Goal: Information Seeking & Learning: Find specific page/section

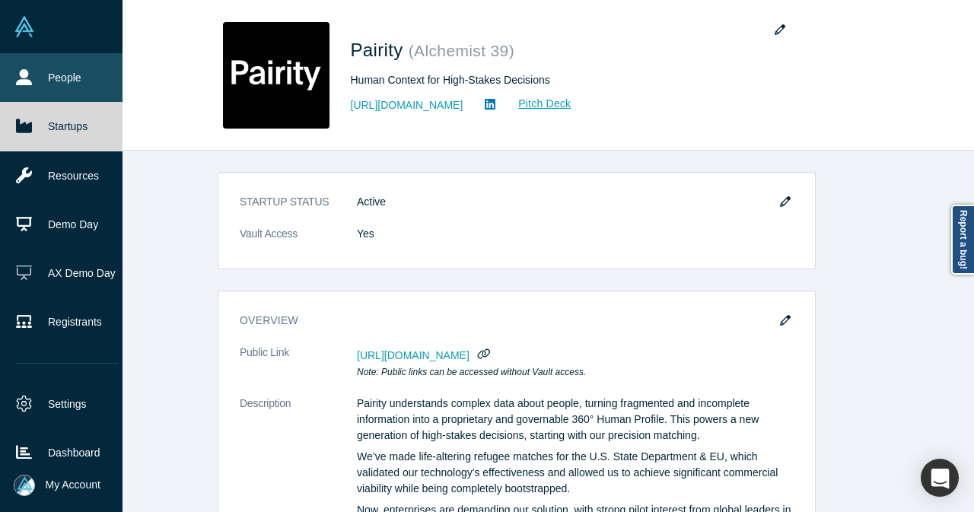
scroll to position [457, 0]
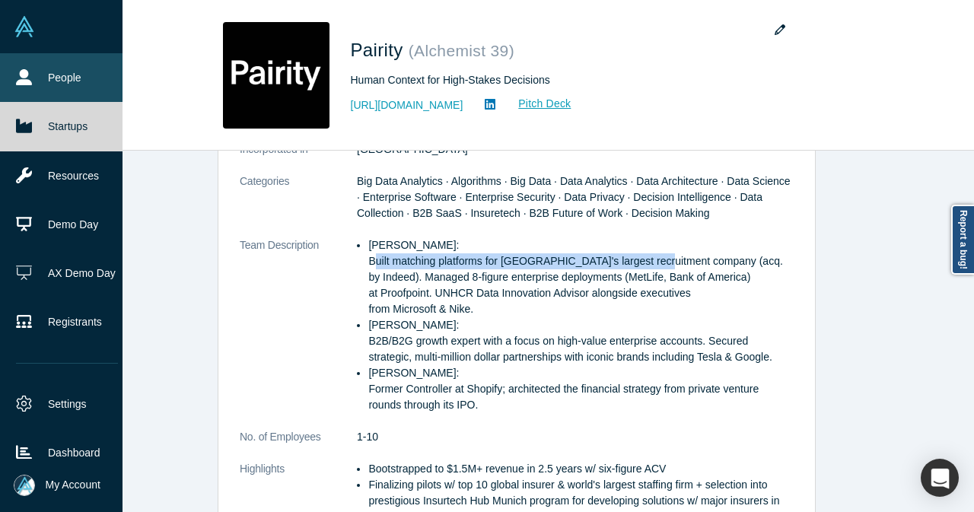
click at [38, 88] on link "People" at bounding box center [67, 77] width 134 height 49
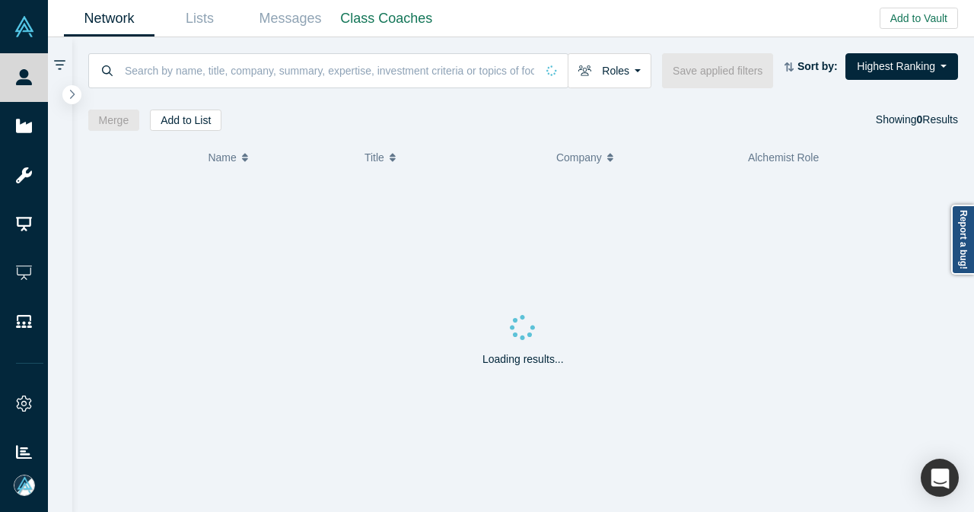
click at [449, 71] on input at bounding box center [329, 71] width 412 height 36
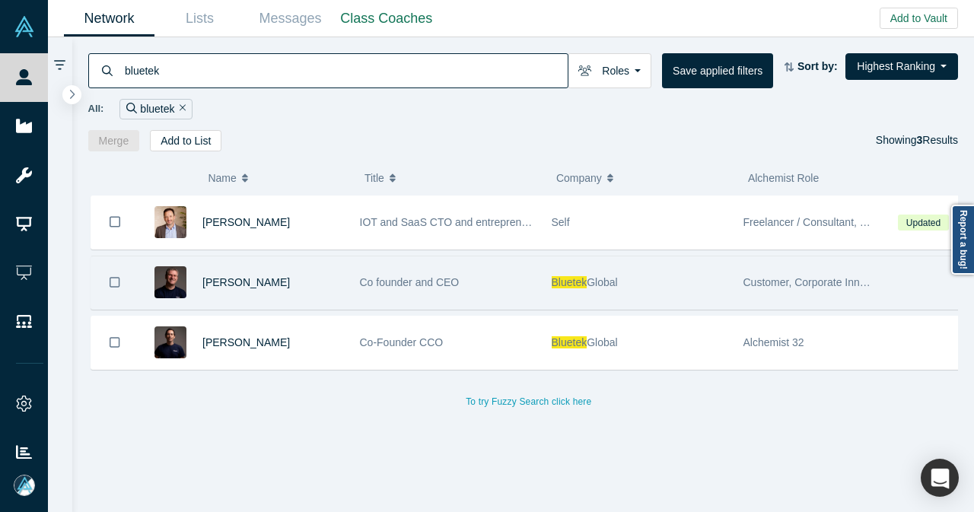
type input "bluetek"
click at [285, 282] on div "[PERSON_NAME]" at bounding box center [273, 282] width 142 height 53
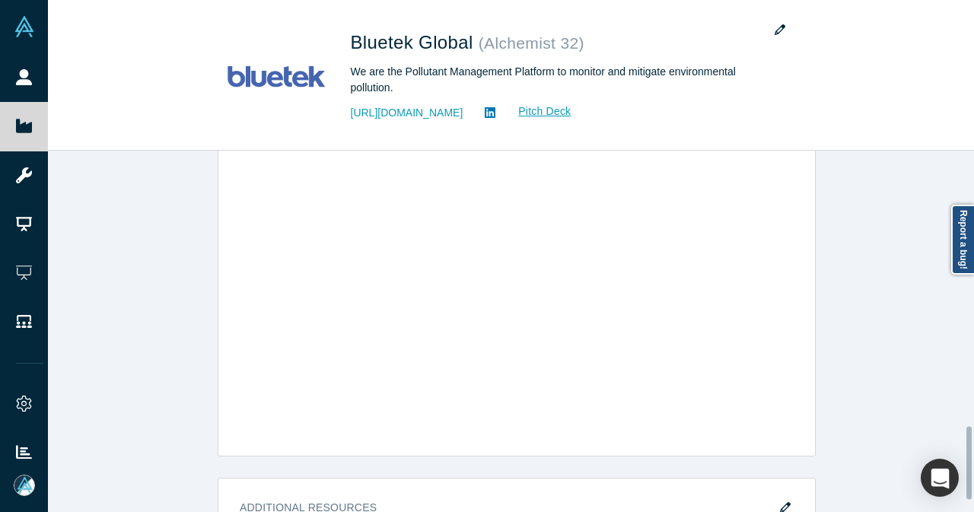
scroll to position [1427, 0]
